Goal: Complete application form

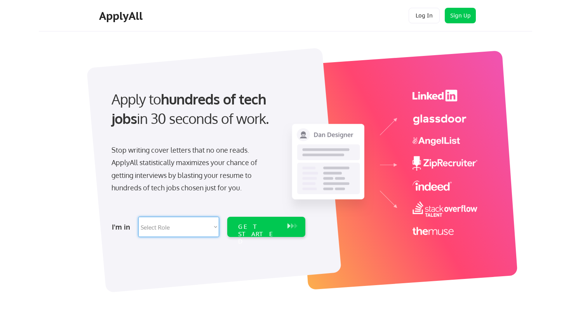
select select ""tech_finance_biz_ops_cos""
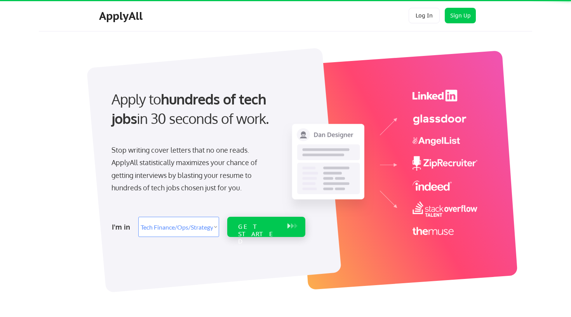
click at [254, 235] on div "GET STARTED" at bounding box center [258, 227] width 49 height 20
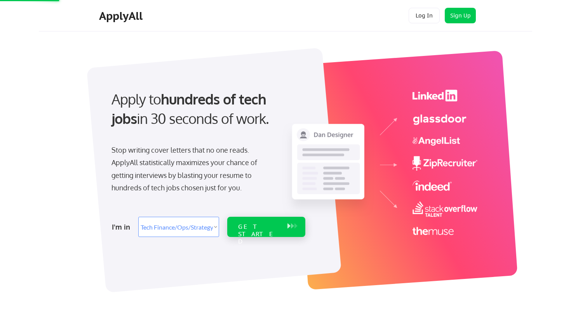
click at [261, 231] on div "GET STARTED" at bounding box center [258, 227] width 49 height 20
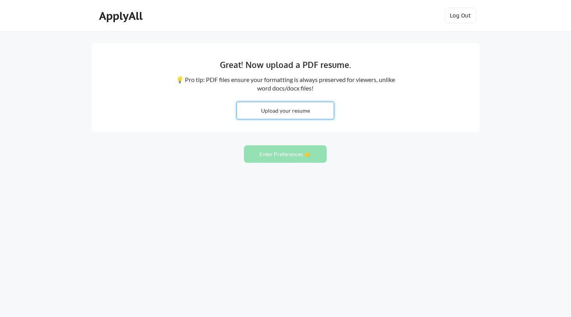
click at [302, 115] on input "file" at bounding box center [285, 110] width 97 height 17
type input "C:\fakepath\CV_Filippo_Bocus.pdf"
click at [276, 112] on input "file" at bounding box center [285, 110] width 97 height 17
click at [289, 157] on button "Enter Preferences 👉" at bounding box center [285, 153] width 83 height 17
click at [280, 110] on input "file" at bounding box center [285, 110] width 97 height 17
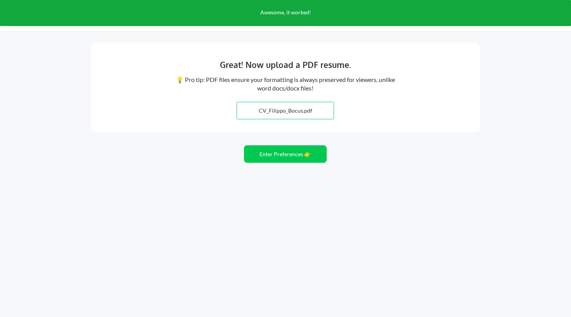
type input "C:\fakepath\CV_Filippo_Bocus.pdf"
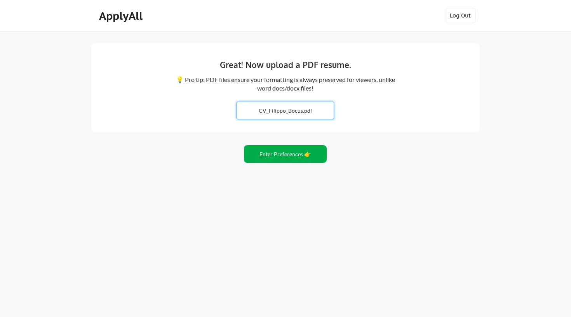
click at [266, 149] on button "Enter Preferences 👉" at bounding box center [285, 153] width 83 height 17
click at [293, 157] on button "Enter Preferences 👉" at bounding box center [285, 153] width 83 height 17
click at [286, 151] on button "Enter Preferences 👉" at bounding box center [285, 153] width 83 height 17
